Goal: Task Accomplishment & Management: Manage account settings

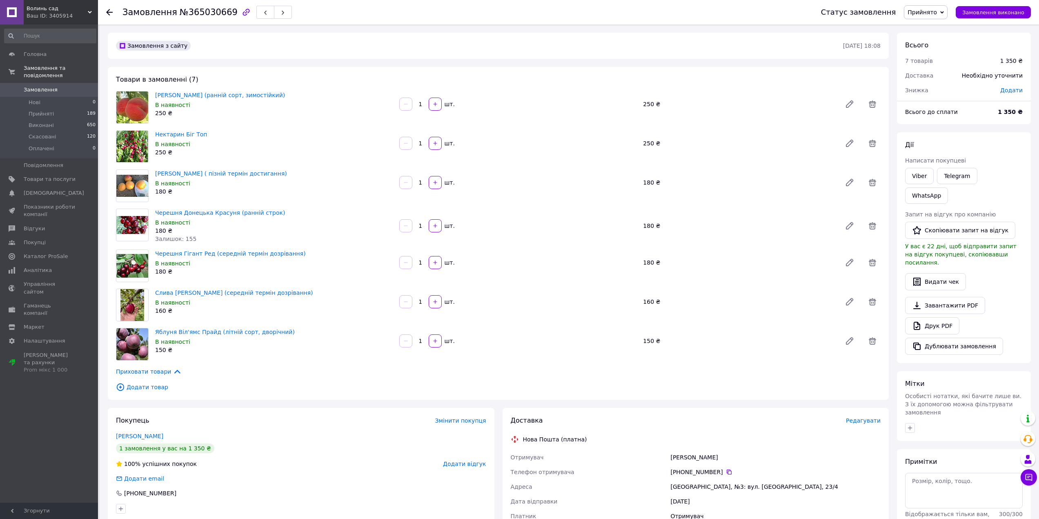
scroll to position [41, 0]
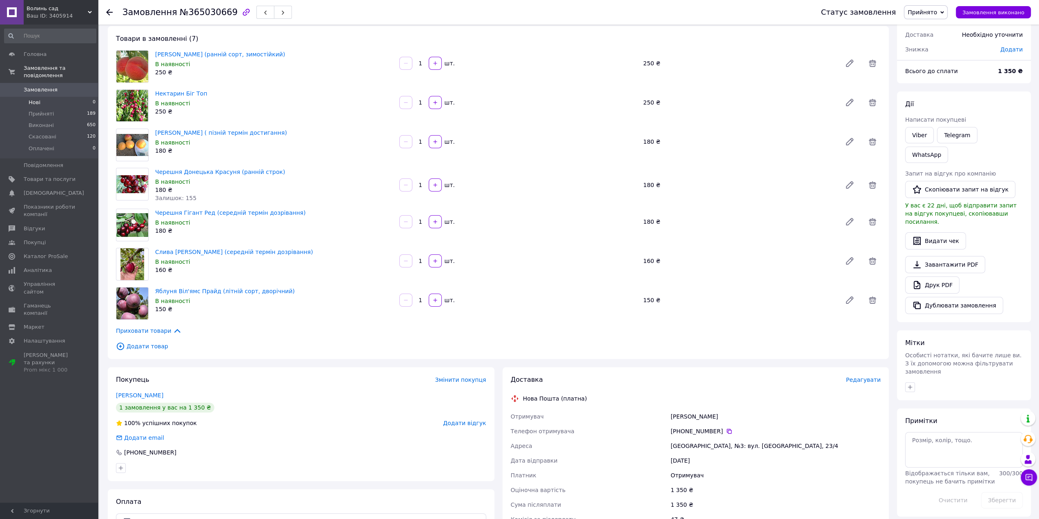
drag, startPoint x: 0, startPoint y: 0, endPoint x: 78, endPoint y: 96, distance: 123.7
click at [78, 97] on li "Нові 0" at bounding box center [50, 102] width 100 height 11
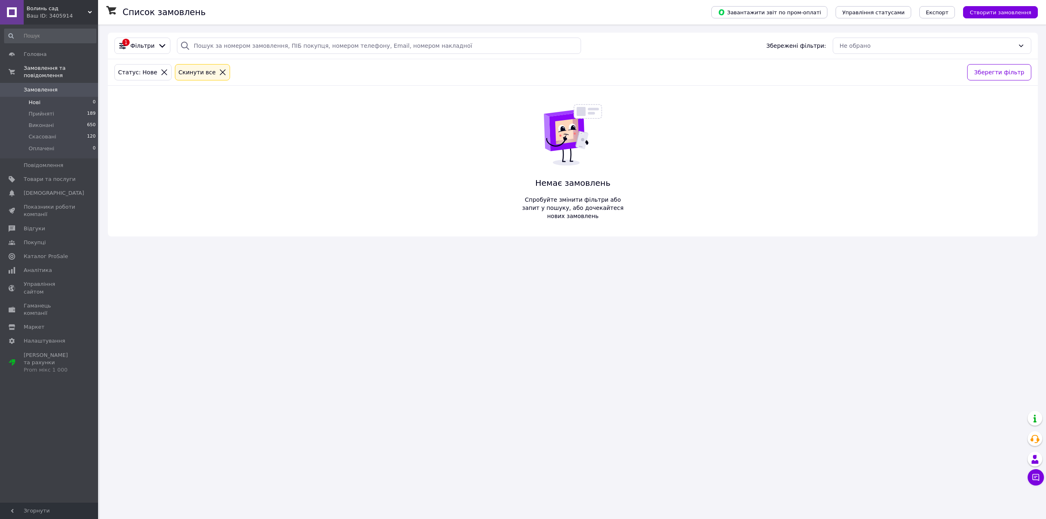
click at [74, 97] on li "Нові 0" at bounding box center [50, 102] width 100 height 11
drag, startPoint x: 48, startPoint y: 100, endPoint x: 48, endPoint y: 95, distance: 5.3
click at [48, 100] on li "Нові 0" at bounding box center [50, 102] width 100 height 11
click at [34, 99] on span "Нові" at bounding box center [35, 102] width 12 height 7
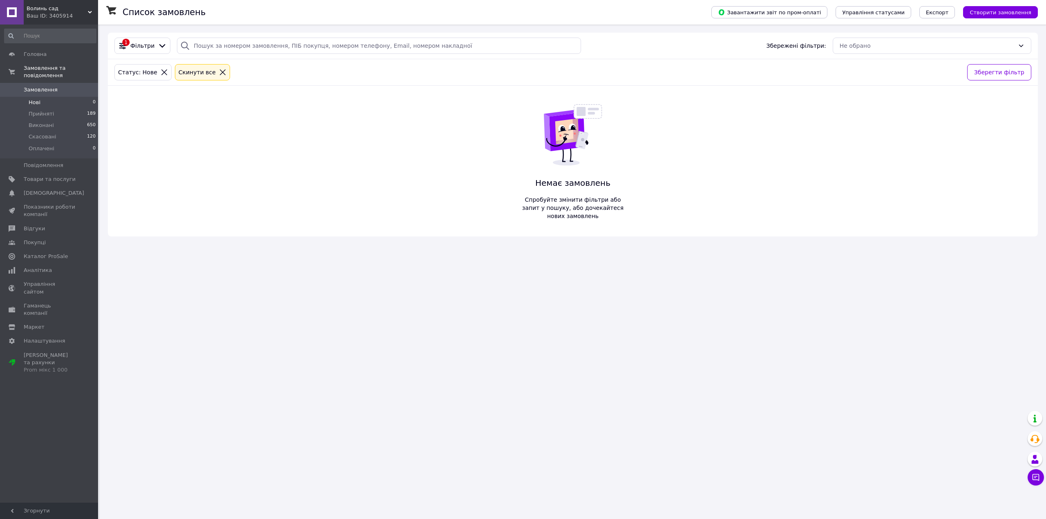
click at [54, 97] on li "Нові 0" at bounding box center [50, 102] width 100 height 11
drag, startPoint x: 603, startPoint y: 514, endPoint x: 600, endPoint y: 522, distance: 8.8
